Goal: Find specific page/section: Find specific page/section

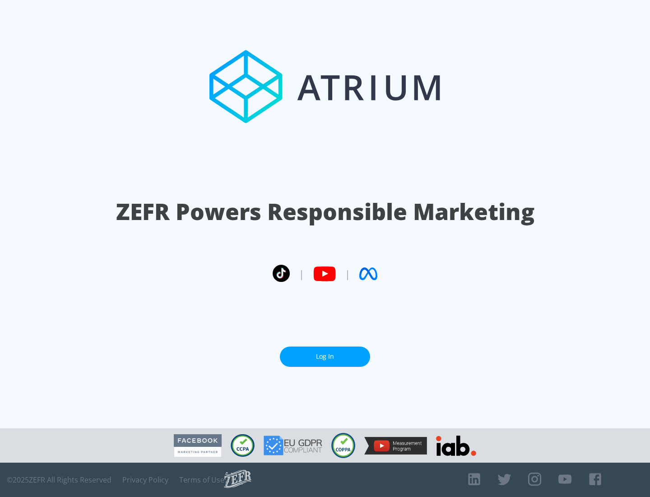
click at [325, 353] on link "Log In" at bounding box center [325, 356] width 90 height 20
